Goal: Transaction & Acquisition: Purchase product/service

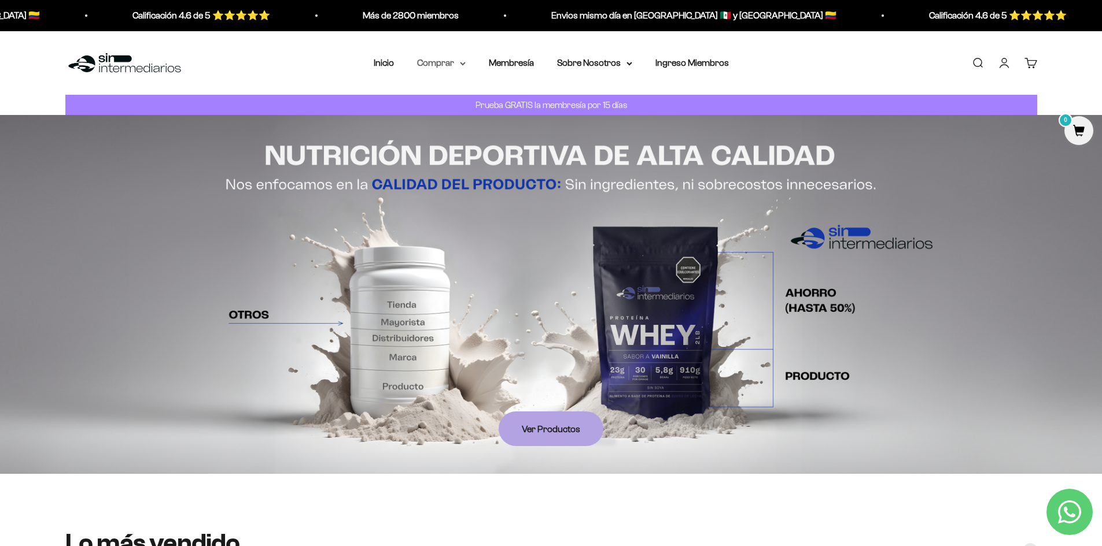
click at [456, 64] on summary "Comprar" at bounding box center [441, 63] width 49 height 15
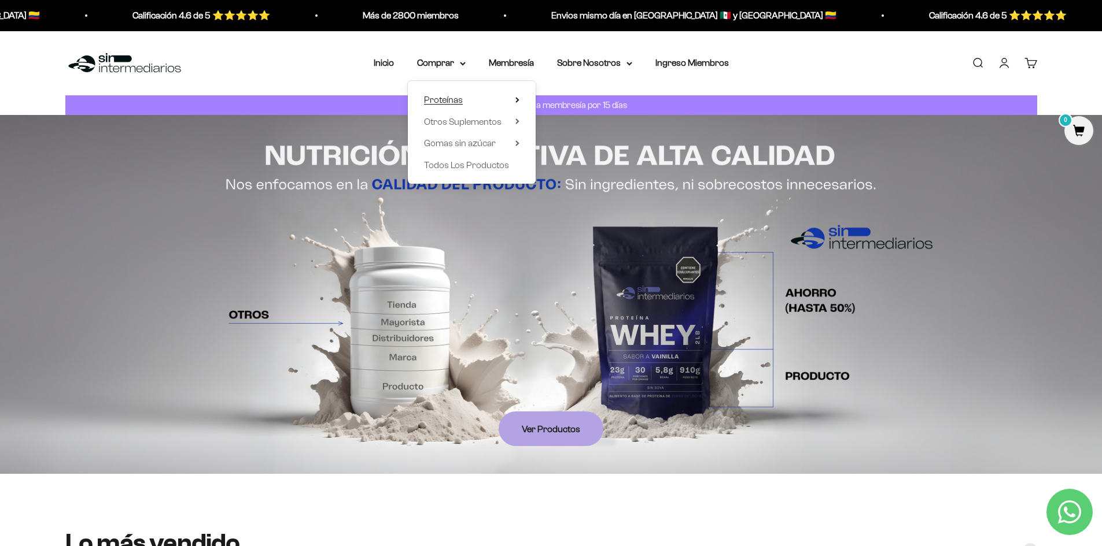
click at [462, 97] on span "Proteínas" at bounding box center [443, 100] width 39 height 15
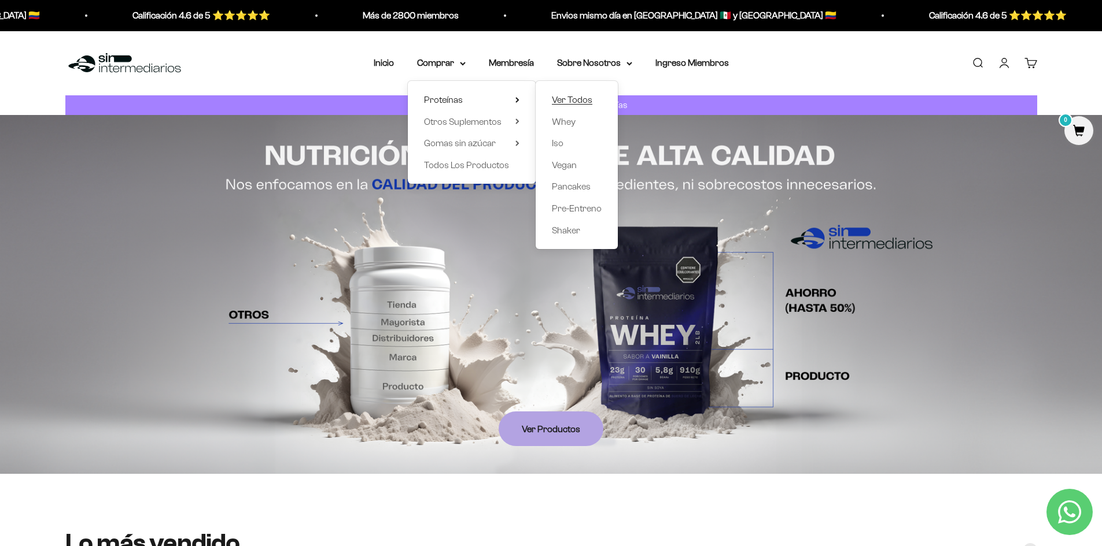
click at [581, 97] on span "Ver Todos" at bounding box center [572, 100] width 40 height 10
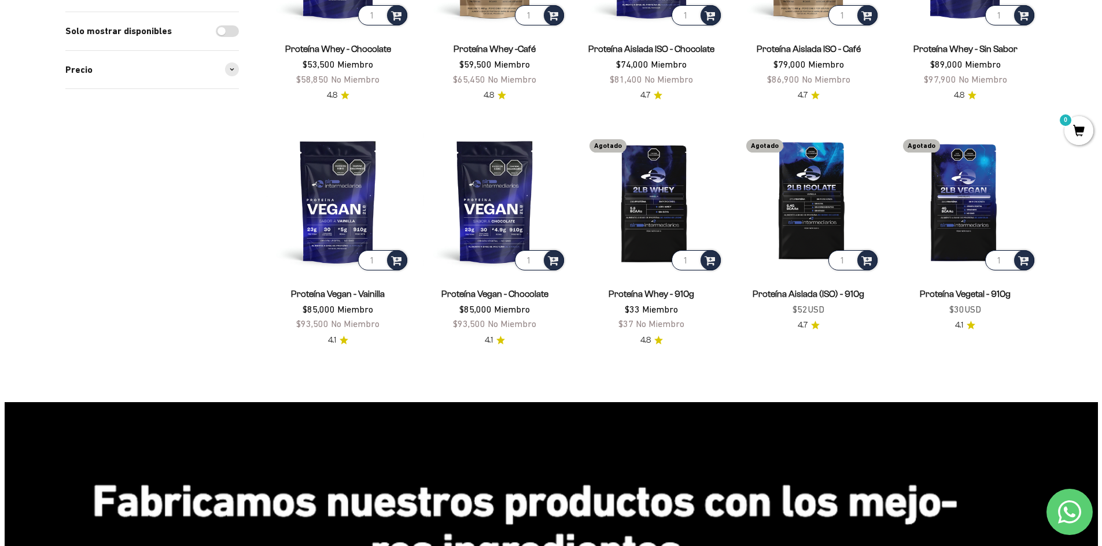
scroll to position [578, 0]
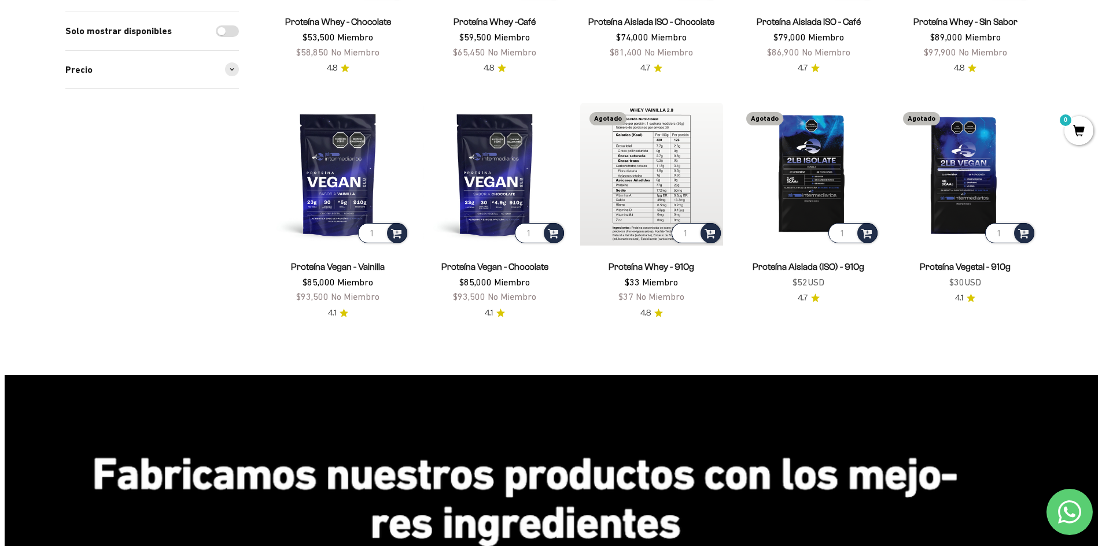
click at [649, 223] on img at bounding box center [651, 174] width 143 height 143
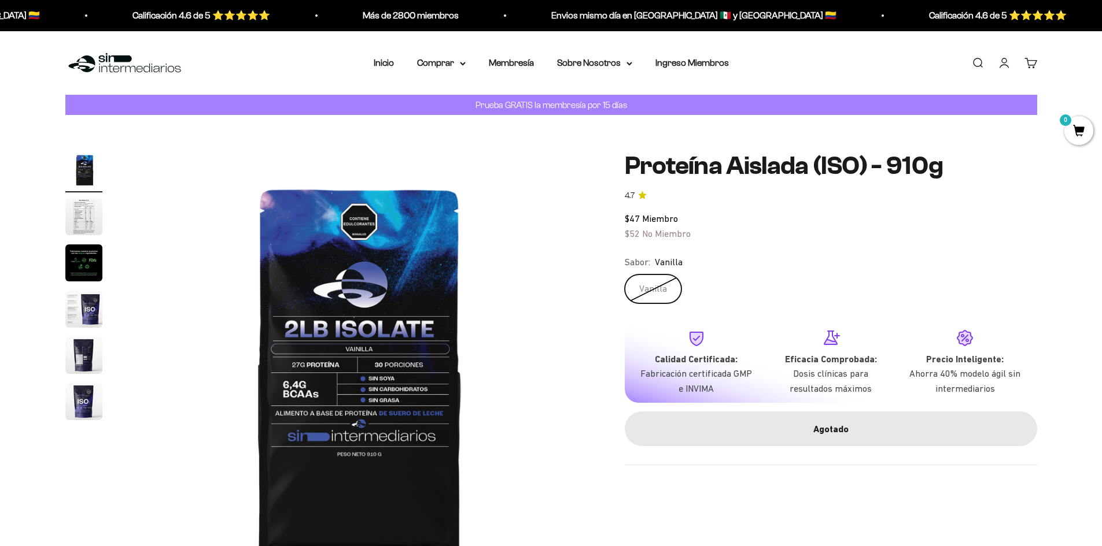
click at [670, 258] on span "Vanilla" at bounding box center [669, 262] width 28 height 15
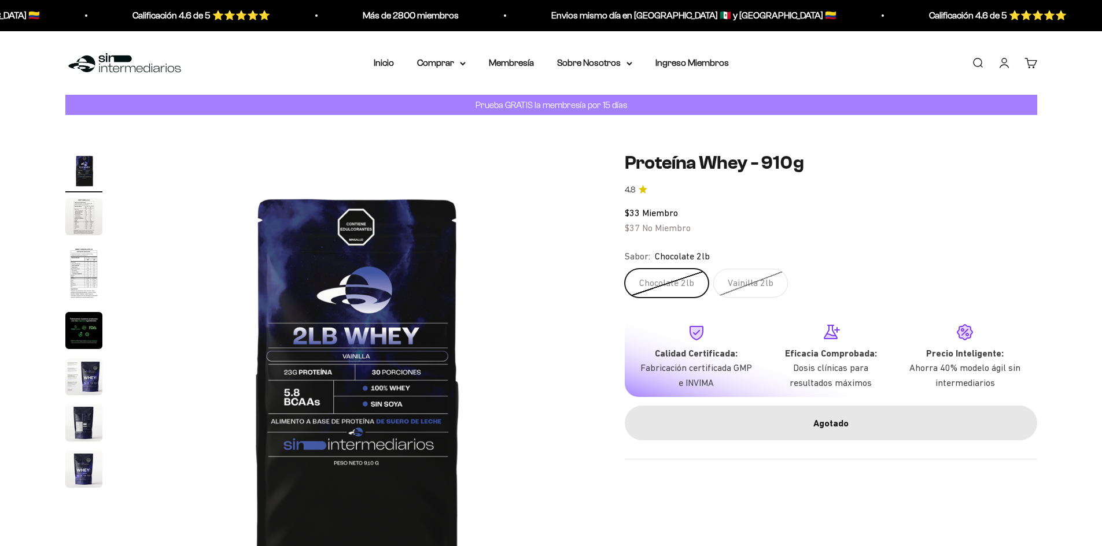
click at [673, 290] on label "Chocolate 2lb" at bounding box center [667, 283] width 84 height 29
click at [625, 269] on input "Chocolate 2lb" at bounding box center [624, 268] width 1 height 1
click at [742, 282] on label "Vainilla 2lb" at bounding box center [750, 283] width 75 height 29
click at [625, 269] on input "Vainilla 2lb" at bounding box center [624, 268] width 1 height 1
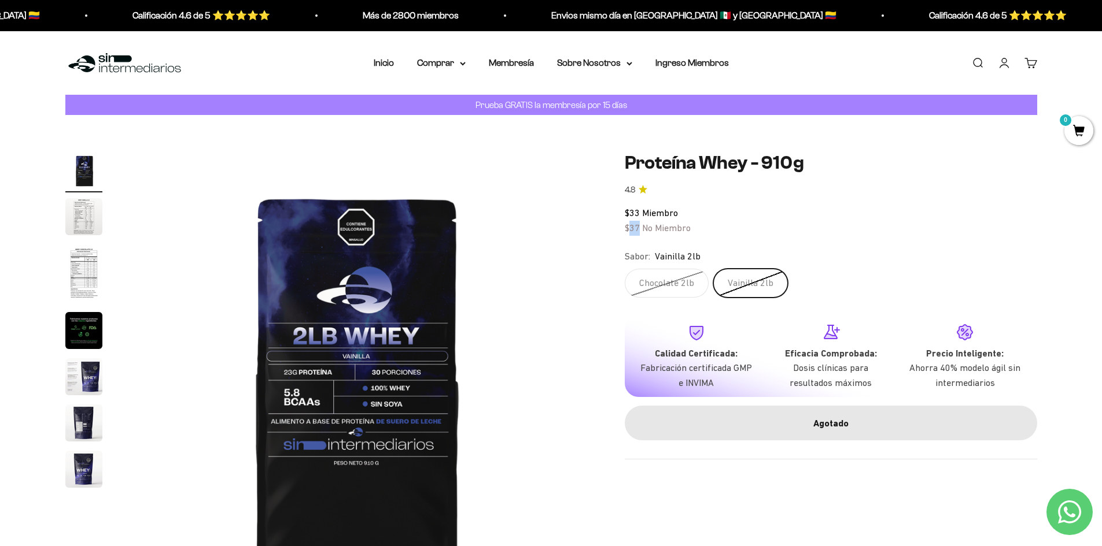
drag, startPoint x: 637, startPoint y: 230, endPoint x: 629, endPoint y: 233, distance: 8.6
click at [629, 233] on div "$33 Miembro $37 No Miembro" at bounding box center [831, 220] width 412 height 29
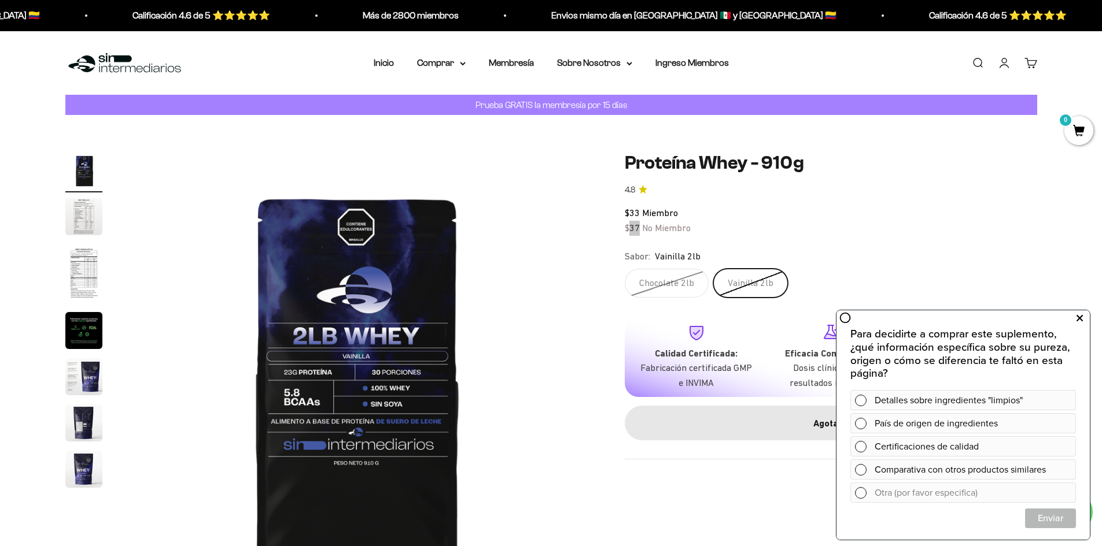
click at [1080, 320] on icon at bounding box center [1079, 318] width 6 height 15
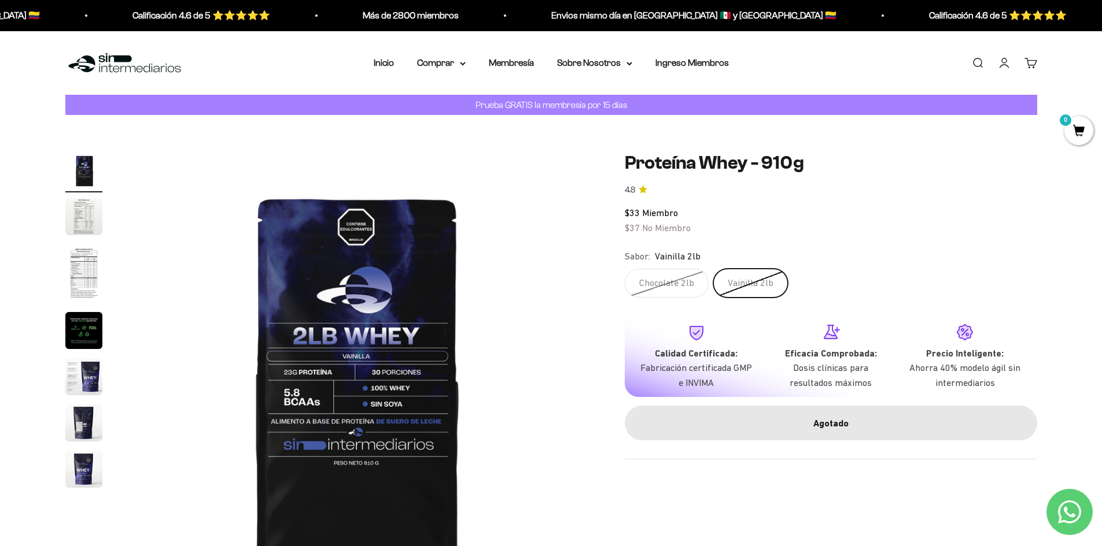
click at [653, 230] on span "No Miembro" at bounding box center [666, 228] width 49 height 10
drag, startPoint x: 638, startPoint y: 227, endPoint x: 630, endPoint y: 225, distance: 7.9
click at [630, 225] on span "$37" at bounding box center [632, 228] width 15 height 10
copy span "37"
click at [461, 65] on icon at bounding box center [463, 63] width 6 height 4
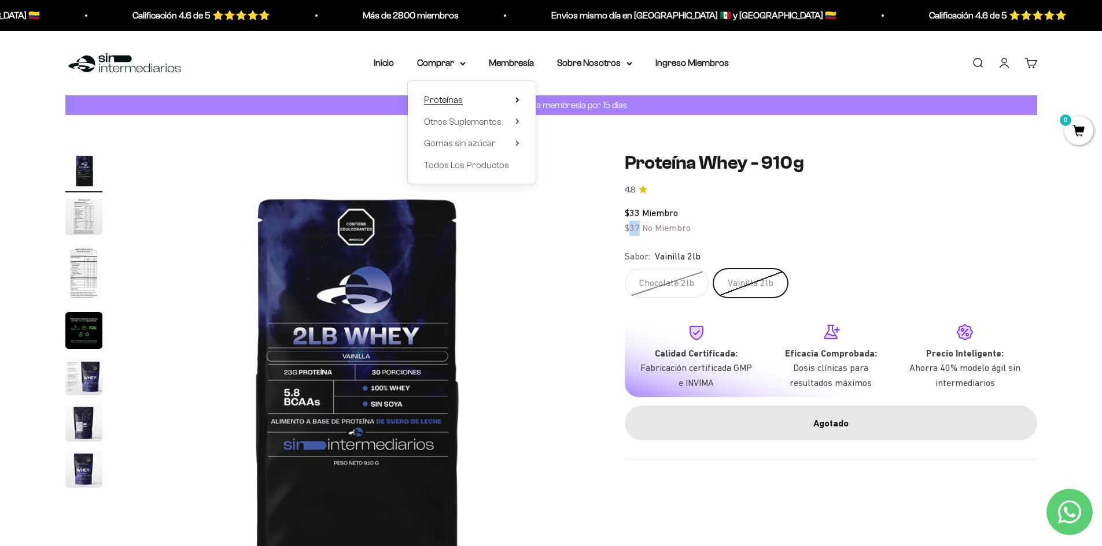
click at [508, 97] on summary "Proteínas" at bounding box center [471, 100] width 95 height 15
click at [442, 94] on span "Proteínas" at bounding box center [443, 100] width 39 height 15
click at [444, 102] on span "Proteínas" at bounding box center [443, 100] width 39 height 10
click at [576, 94] on span "Ver Todos" at bounding box center [572, 100] width 40 height 15
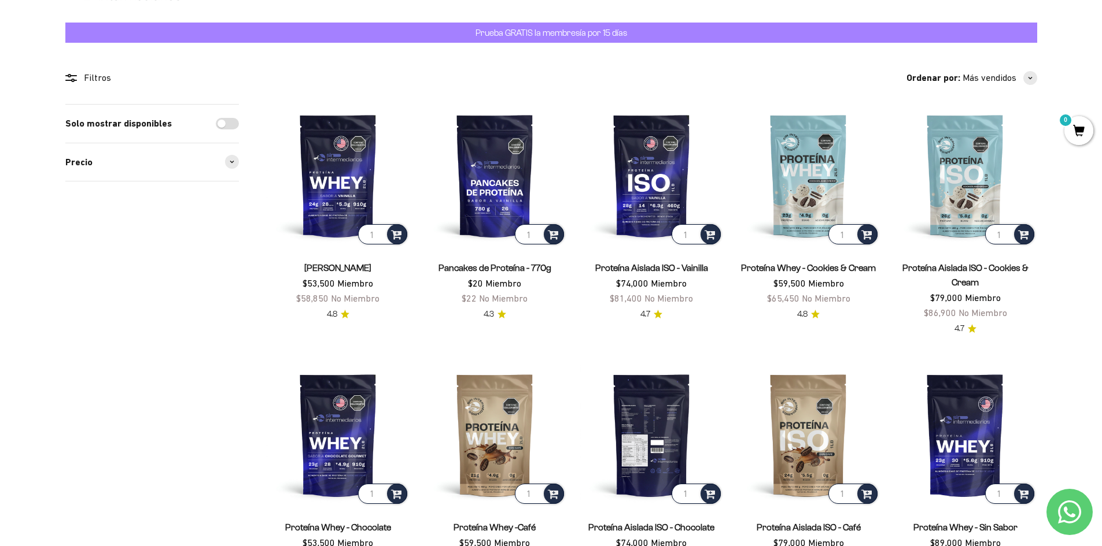
scroll to position [58, 0]
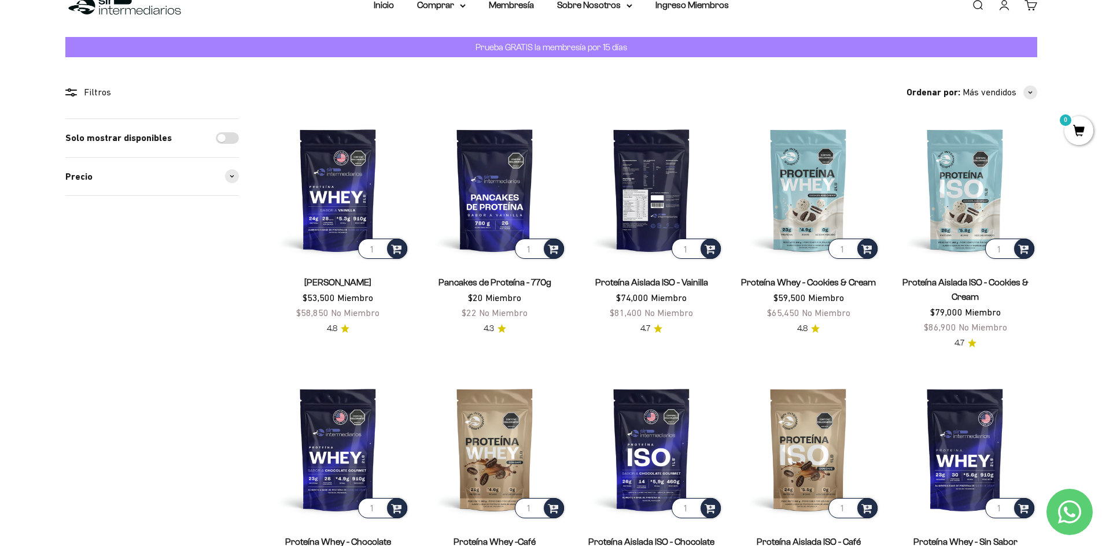
click at [649, 197] on img at bounding box center [651, 190] width 143 height 143
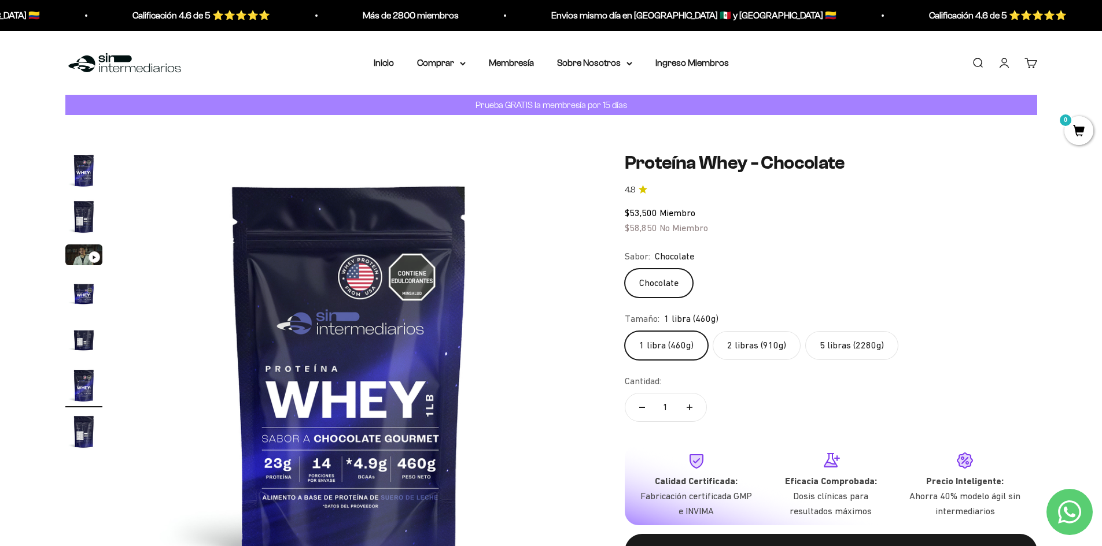
click at [764, 344] on label "2 libras (910g)" at bounding box center [756, 345] width 88 height 29
click at [625, 331] on input "2 libras (910g)" at bounding box center [624, 331] width 1 height 1
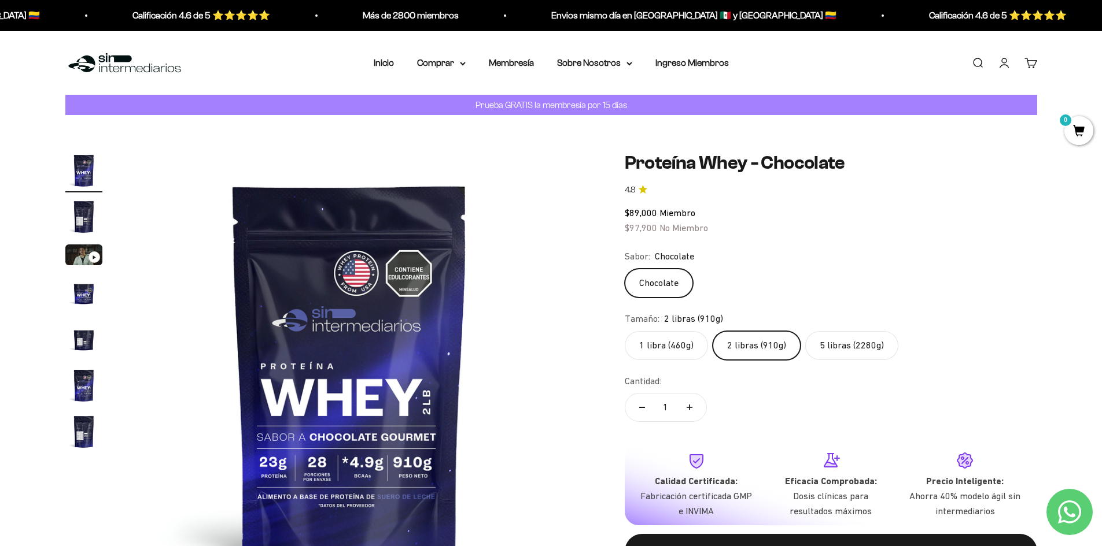
scroll to position [58, 0]
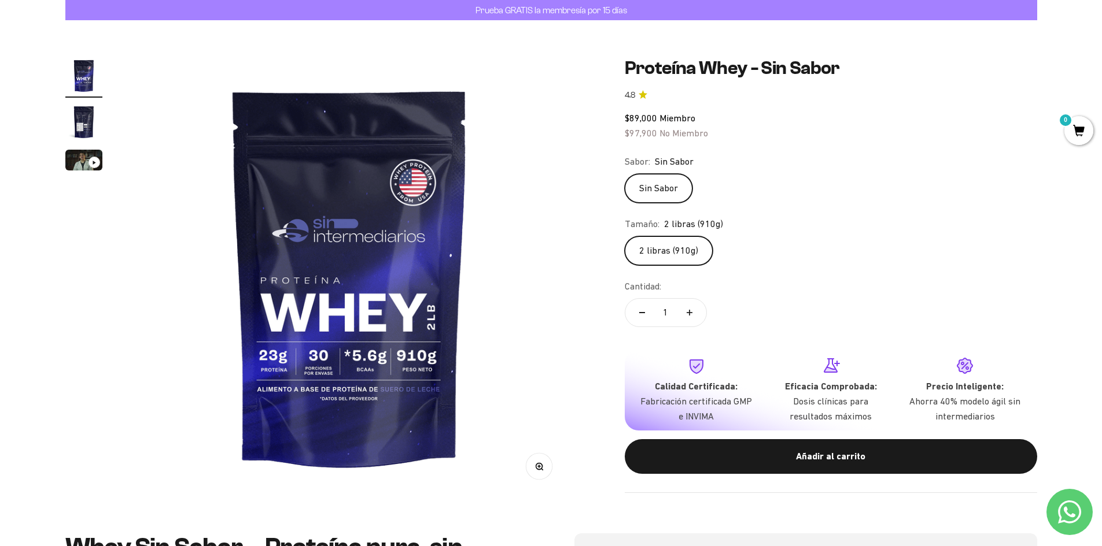
scroll to position [116, 0]
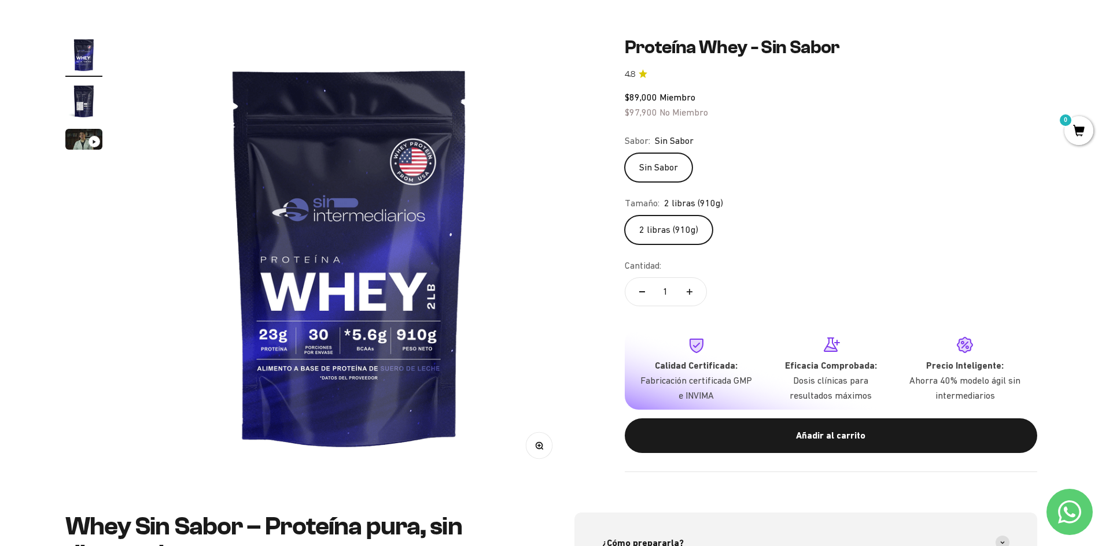
click at [659, 228] on label "2 libras (910g)" at bounding box center [669, 230] width 88 height 29
click at [625, 216] on input "2 libras (910g)" at bounding box center [624, 215] width 1 height 1
click at [81, 99] on img "Ir al artículo 2" at bounding box center [83, 101] width 37 height 37
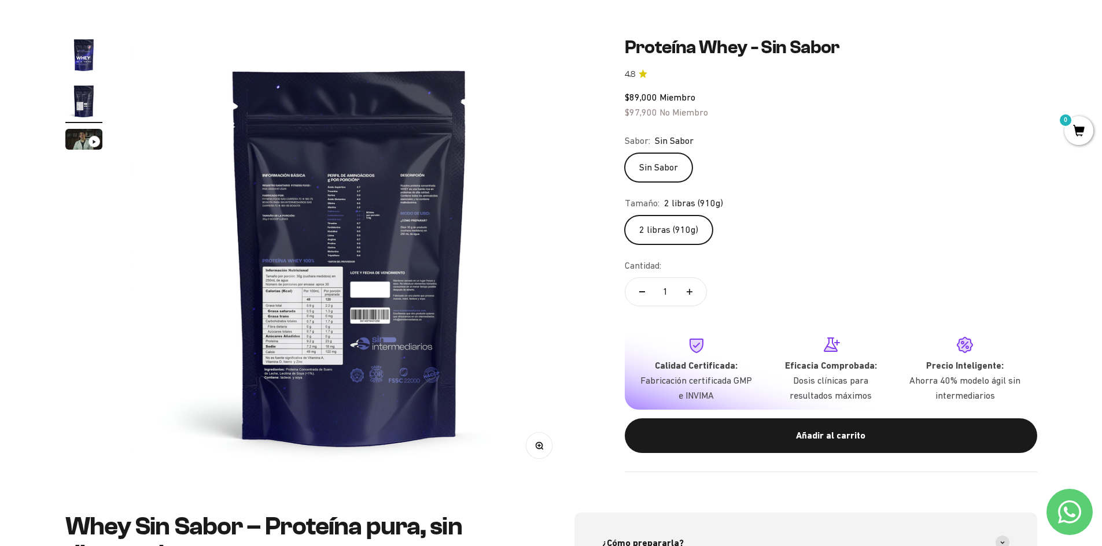
click at [290, 191] on img at bounding box center [349, 255] width 439 height 439
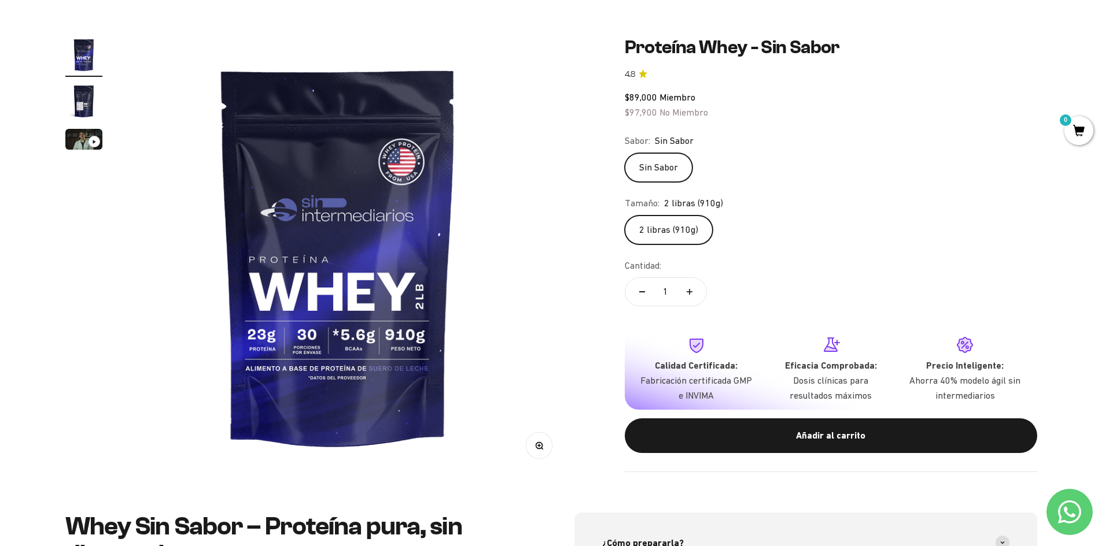
scroll to position [0, 0]
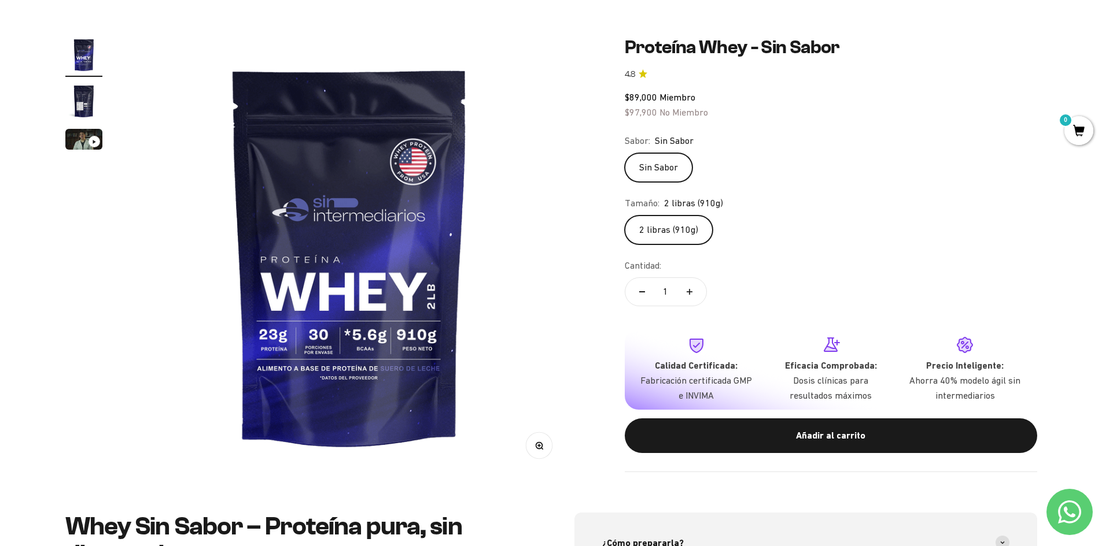
click at [468, 211] on img at bounding box center [349, 255] width 439 height 439
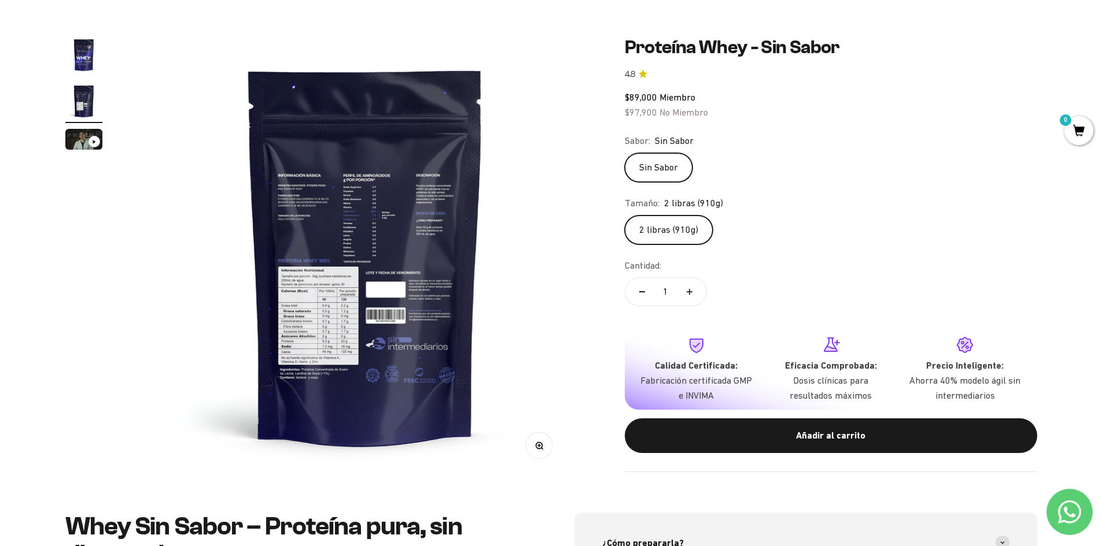
scroll to position [0, 453]
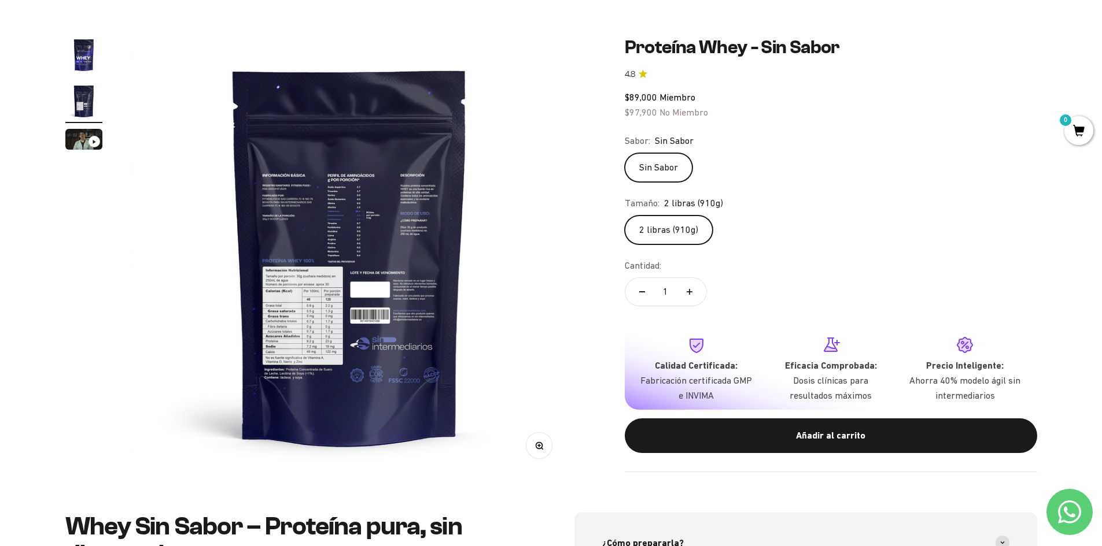
click at [546, 450] on button "Zoom" at bounding box center [539, 446] width 26 height 26
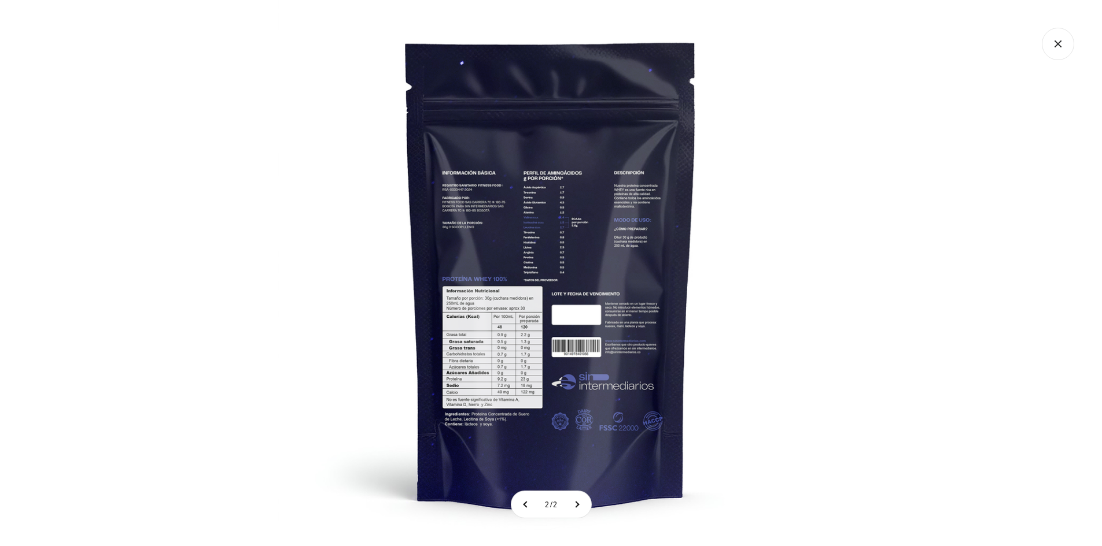
click at [562, 253] on img at bounding box center [551, 273] width 546 height 546
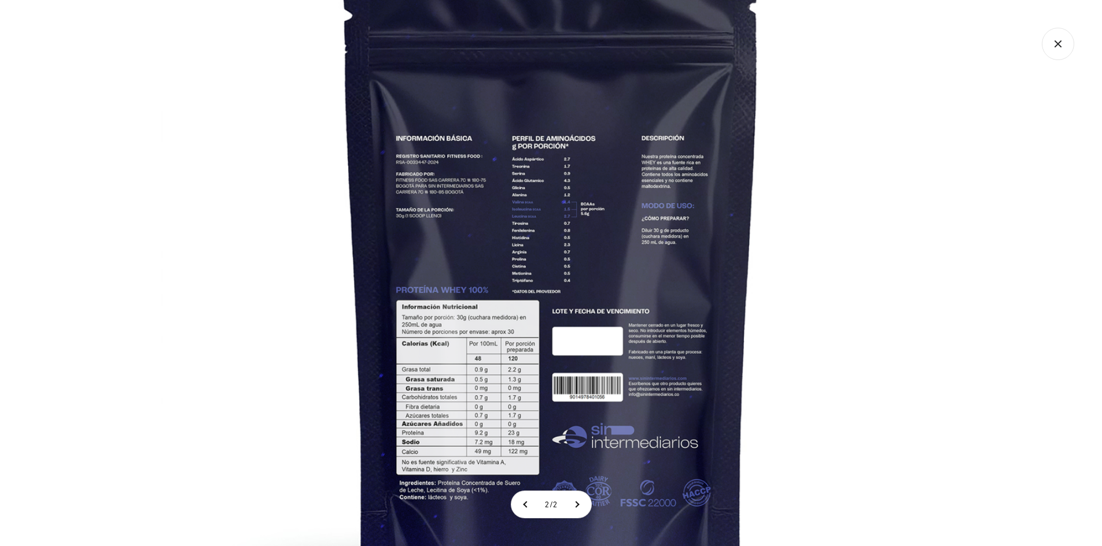
click at [562, 239] on img at bounding box center [551, 281] width 781 height 781
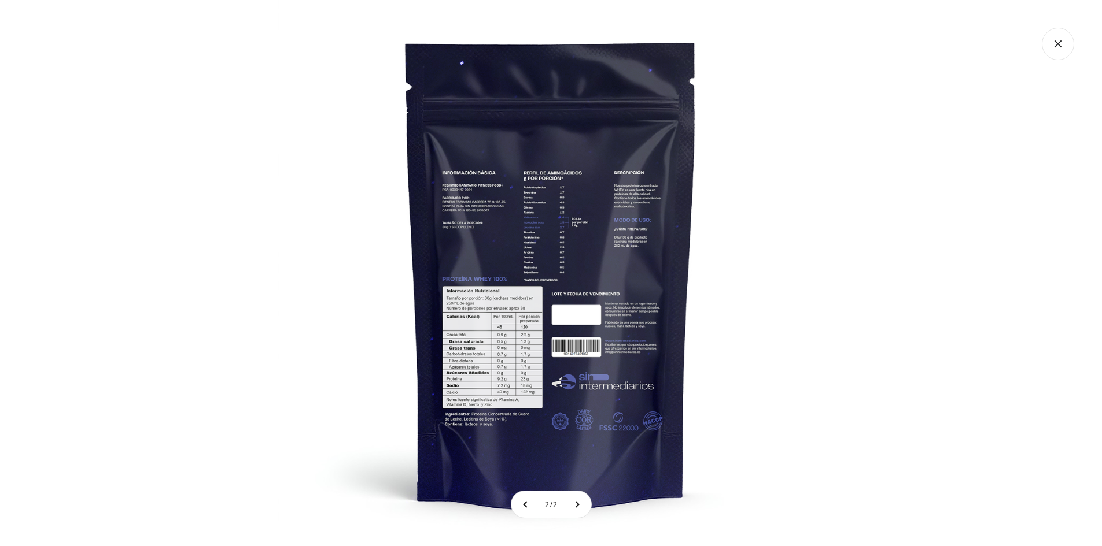
click at [562, 235] on img at bounding box center [551, 273] width 546 height 546
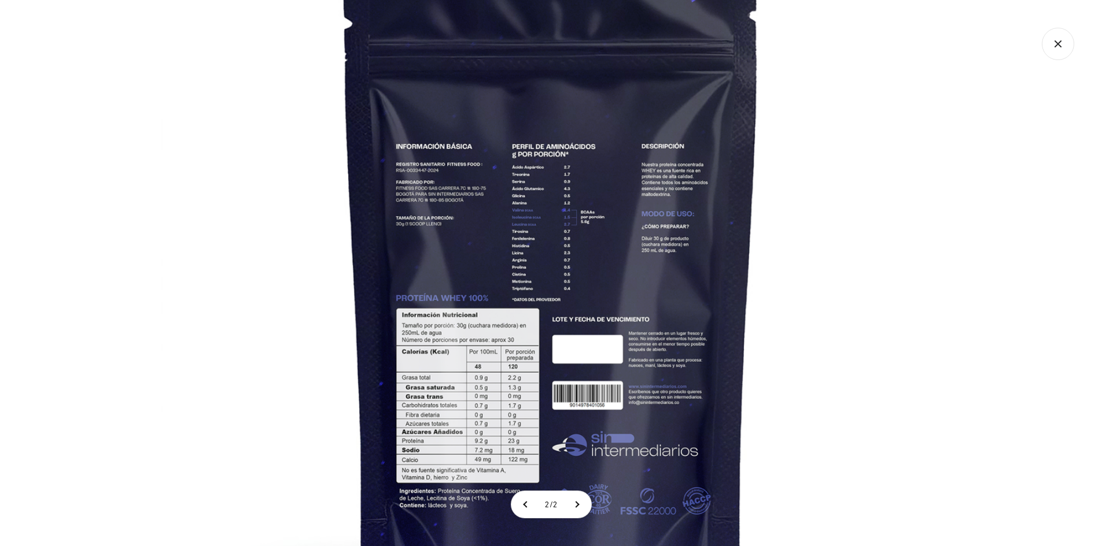
click at [825, 364] on img at bounding box center [551, 289] width 781 height 781
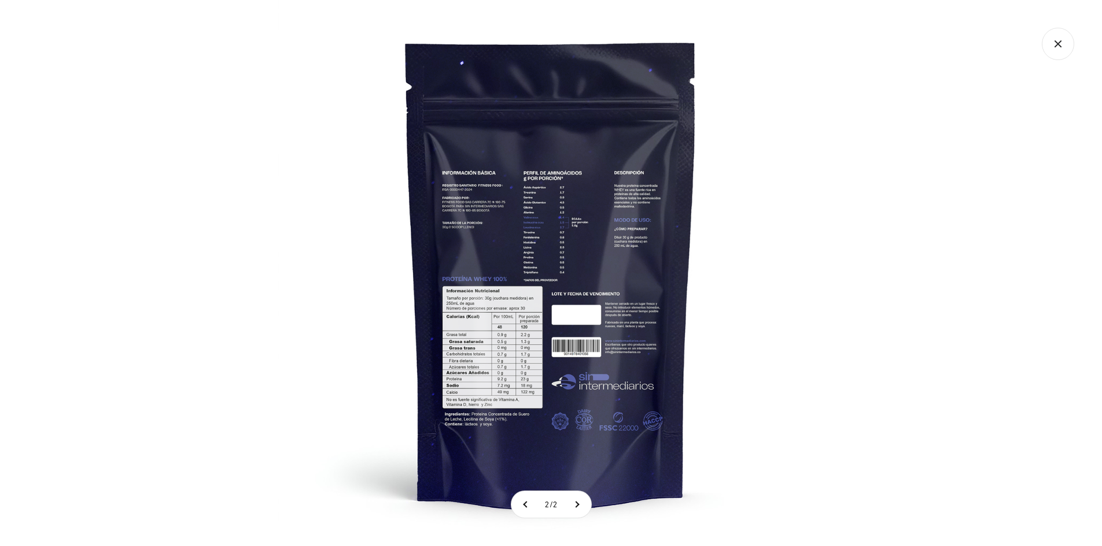
click at [848, 169] on div at bounding box center [551, 273] width 1102 height 546
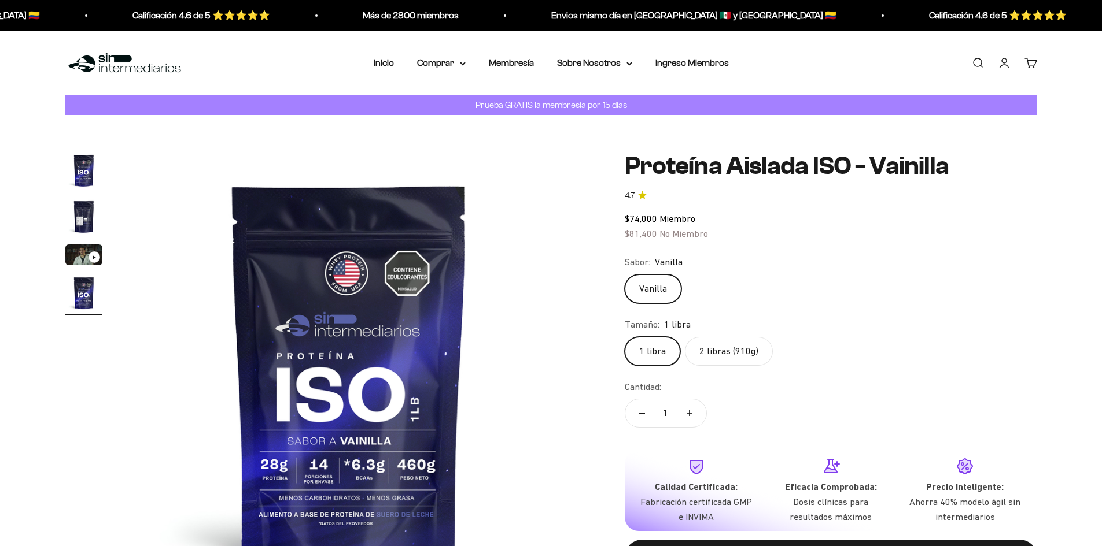
click at [729, 346] on label "2 libras (910g)" at bounding box center [729, 351] width 88 height 29
click at [625, 337] on input "2 libras (910g)" at bounding box center [624, 337] width 1 height 1
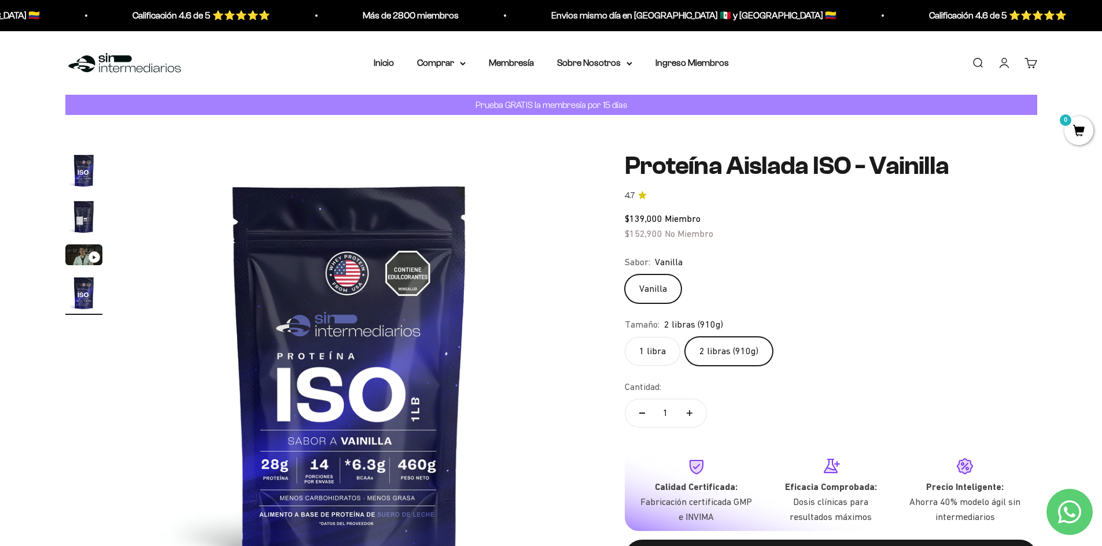
click at [85, 213] on img "Ir al artículo 2" at bounding box center [83, 216] width 37 height 37
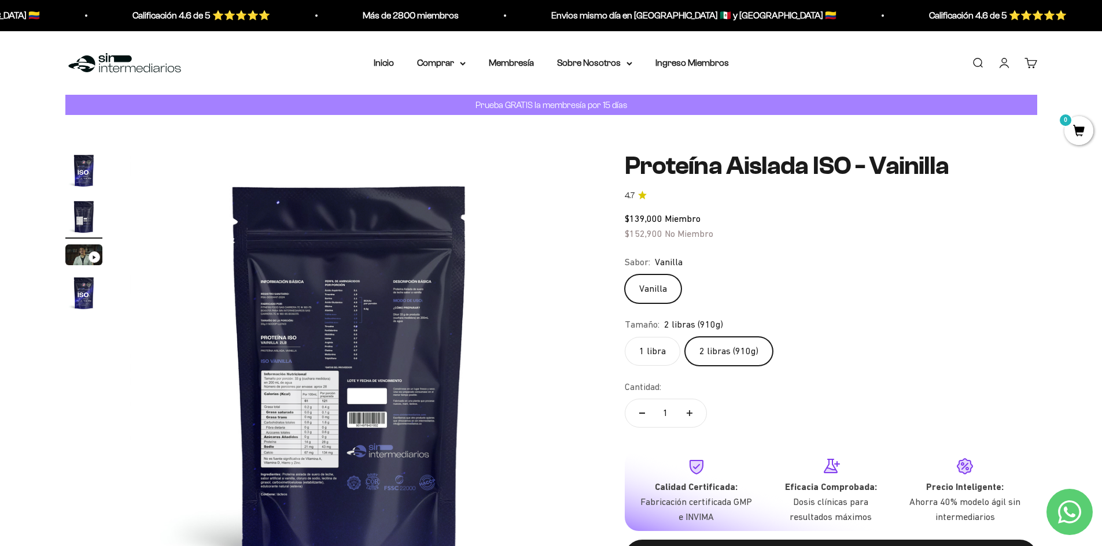
click at [407, 399] on img at bounding box center [349, 371] width 439 height 439
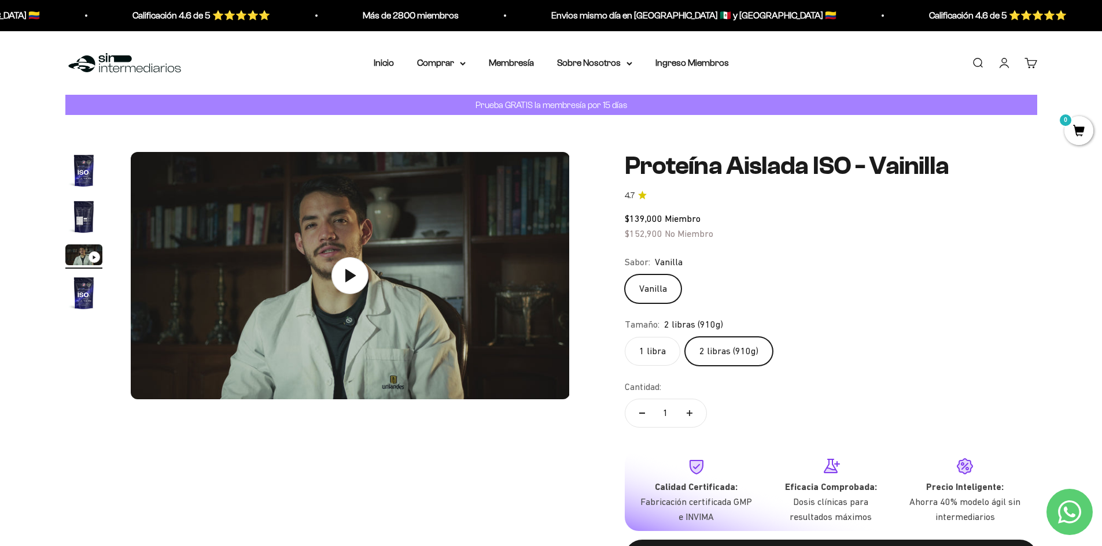
scroll to position [0, 906]
click at [89, 219] on img "Ir al artículo 2" at bounding box center [83, 216] width 37 height 37
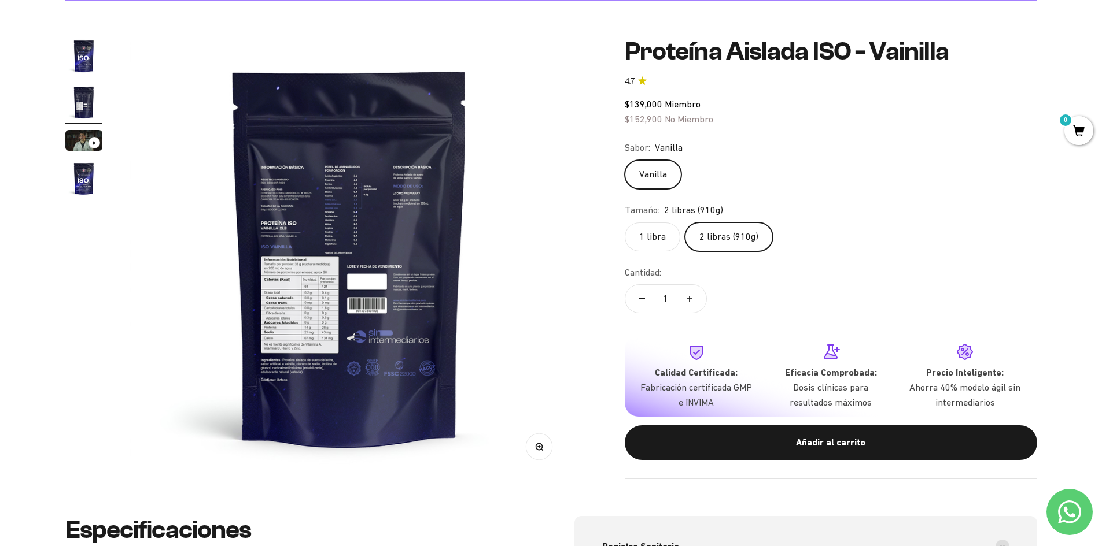
scroll to position [116, 0]
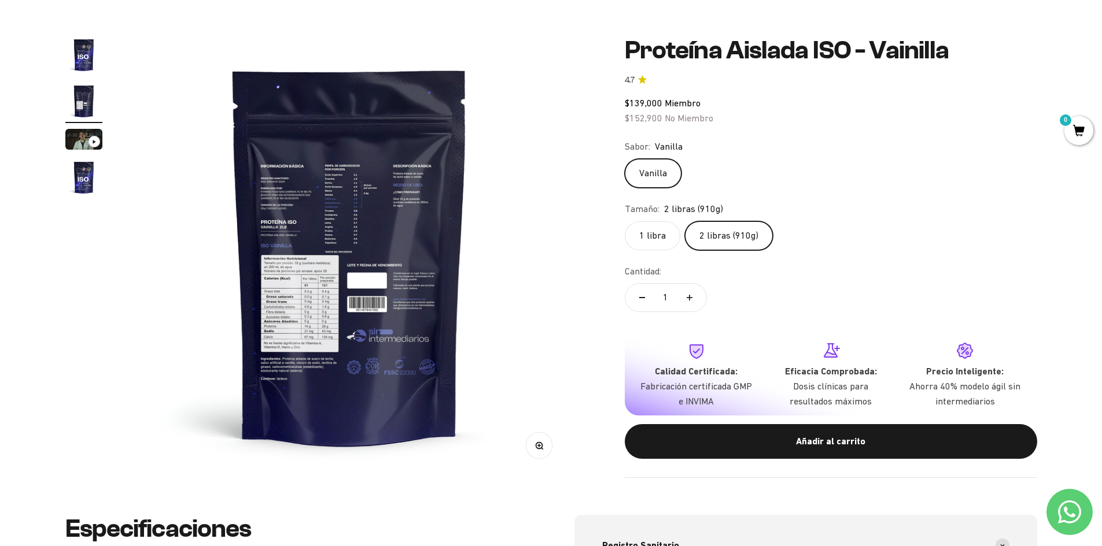
click at [541, 454] on button "Zoom" at bounding box center [539, 446] width 26 height 26
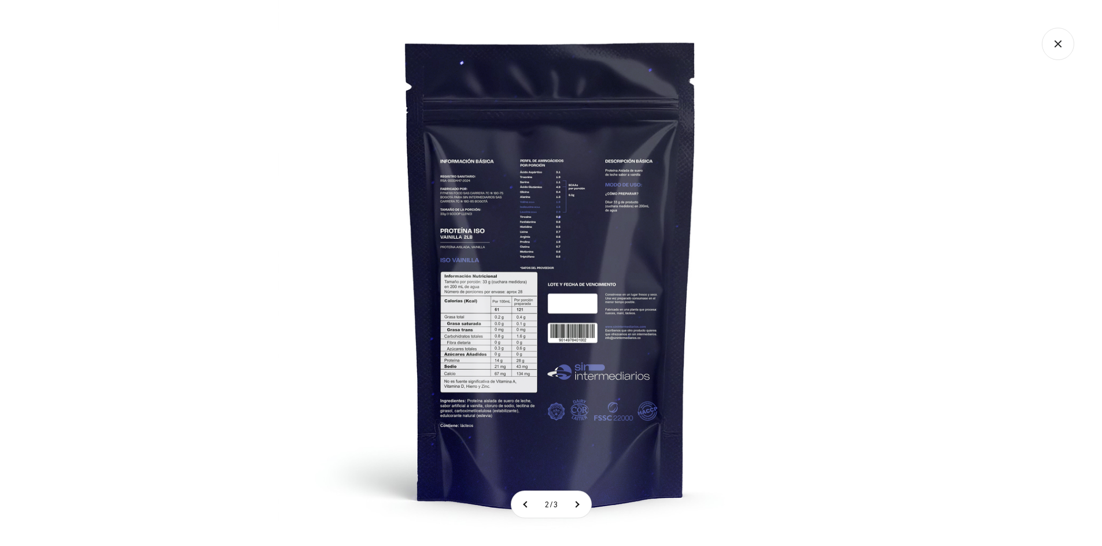
click at [548, 204] on img at bounding box center [551, 273] width 546 height 546
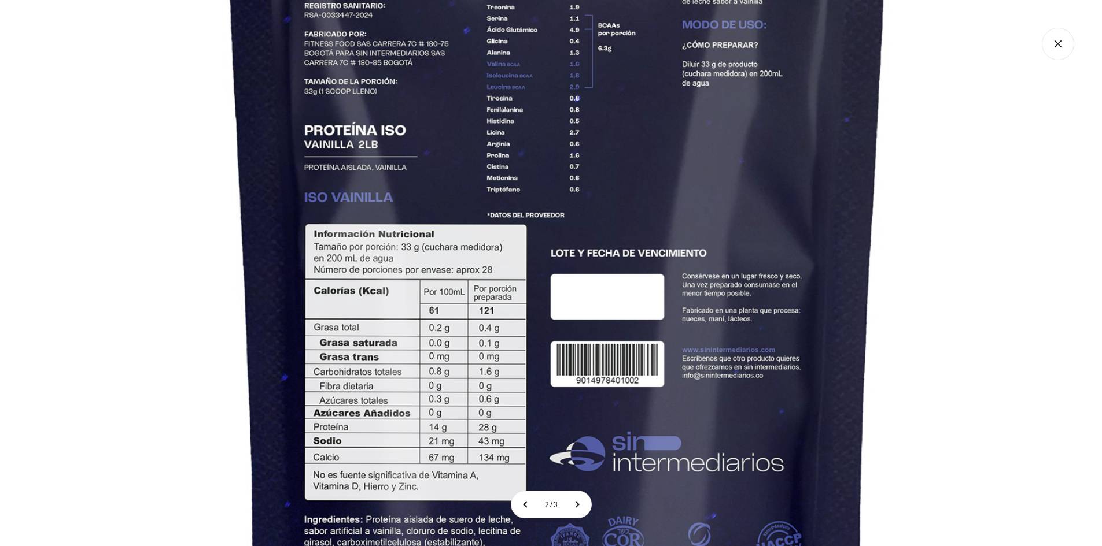
click at [484, 327] on img at bounding box center [558, 227] width 1252 height 1252
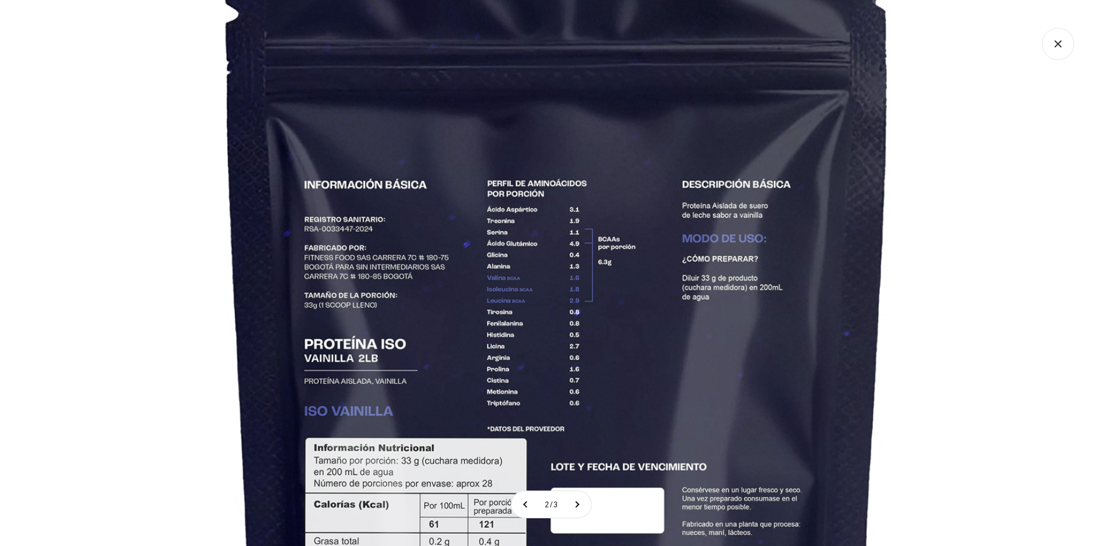
click at [958, 289] on img at bounding box center [558, 441] width 1252 height 1252
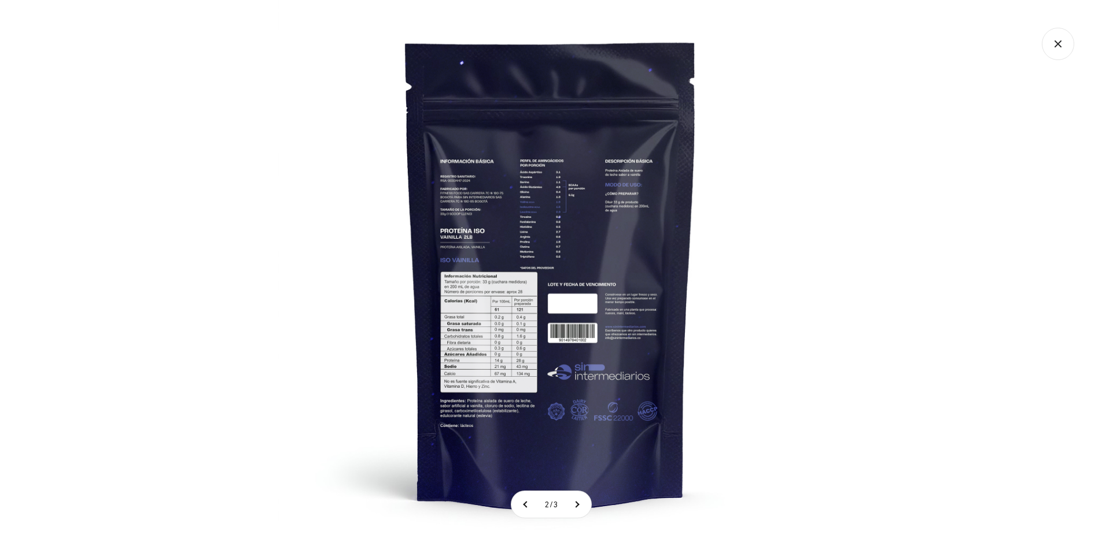
click at [1058, 40] on icon "Cerrar galería" at bounding box center [1057, 44] width 32 height 32
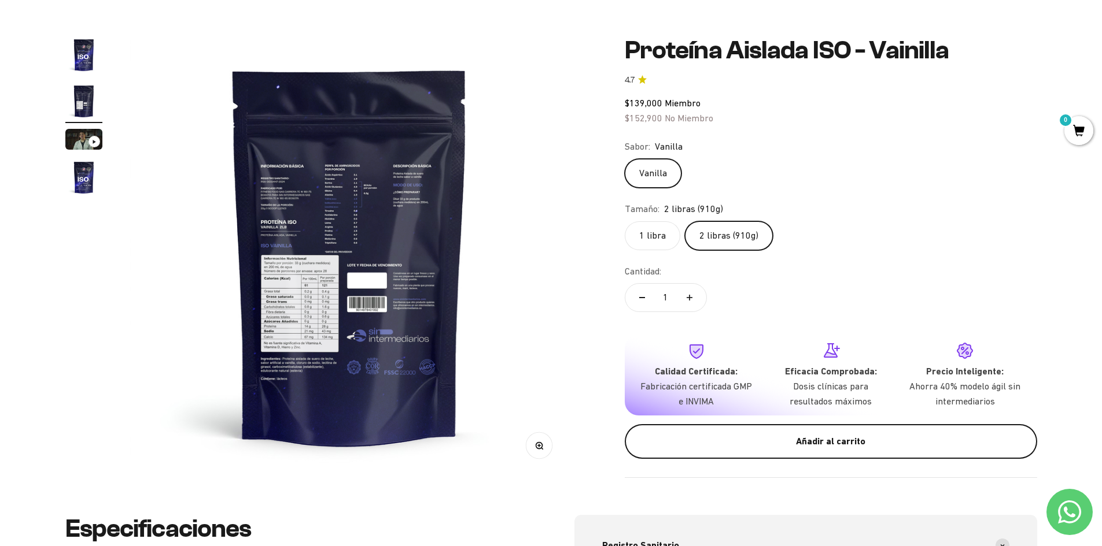
click at [815, 434] on button "Añadir al carrito" at bounding box center [831, 441] width 412 height 35
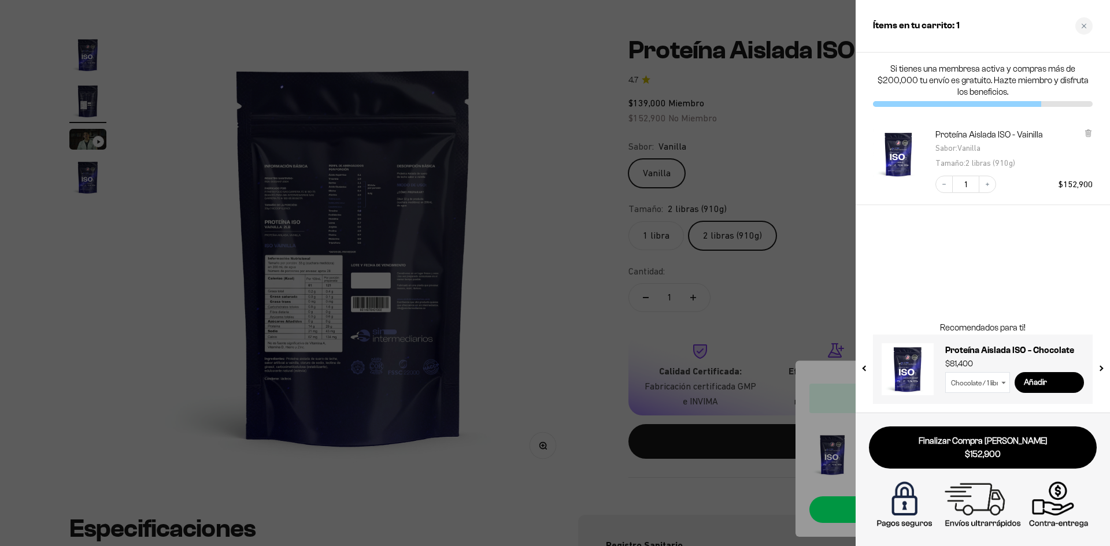
click at [819, 167] on div at bounding box center [555, 273] width 1110 height 546
